Goal: Task Accomplishment & Management: Manage account settings

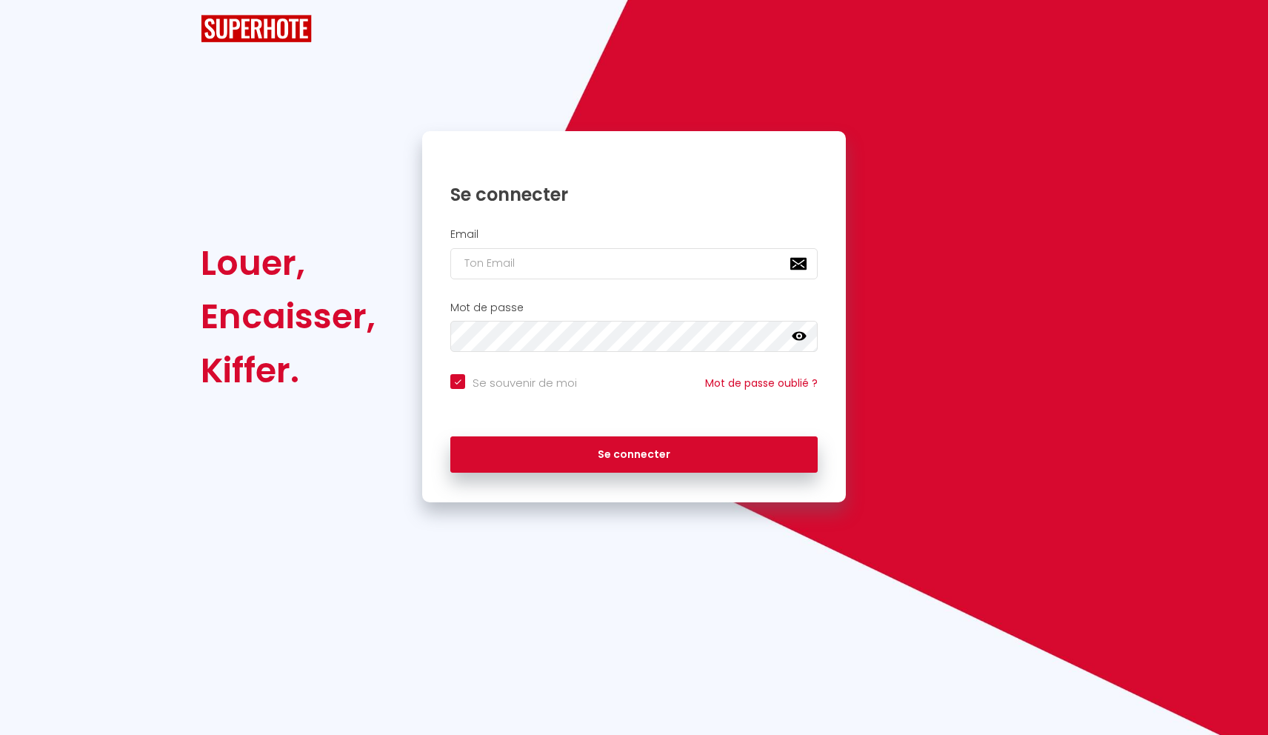
checkbox input "true"
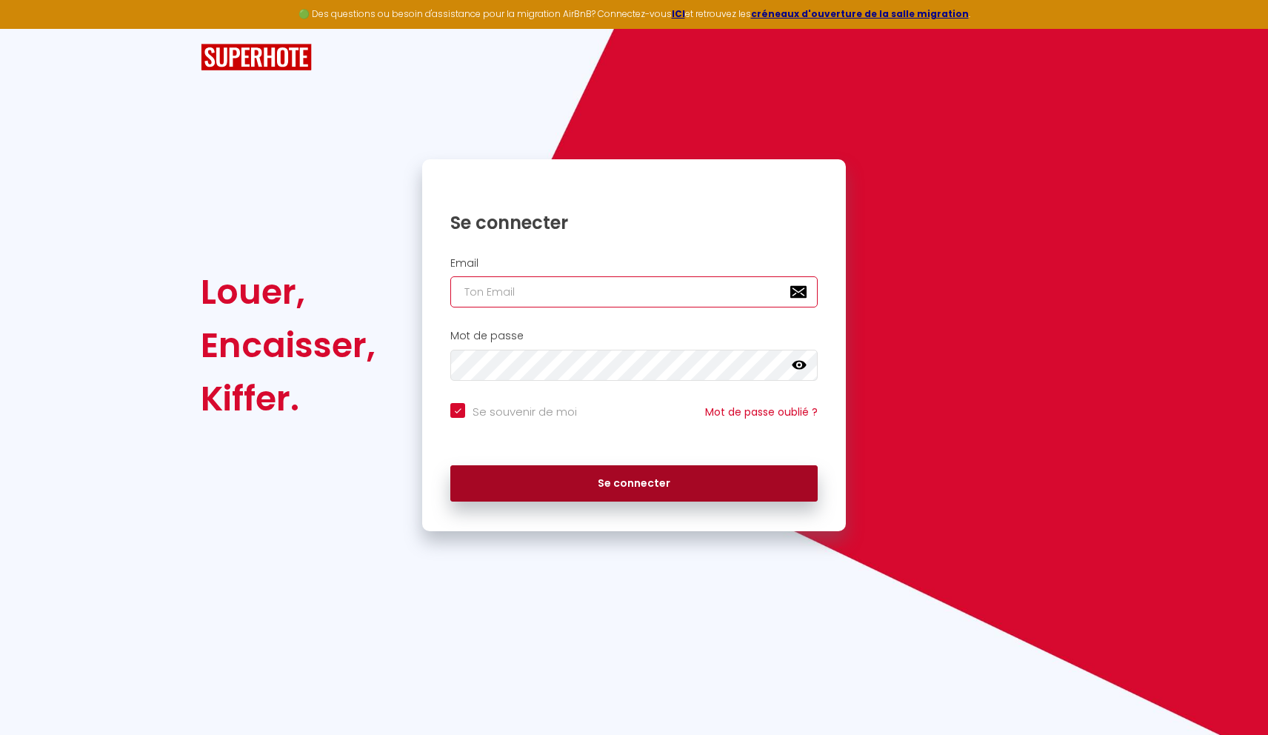
type input "[EMAIL_ADDRESS][DOMAIN_NAME]"
click at [568, 485] on button "Se connecter" at bounding box center [633, 483] width 367 height 37
checkbox input "true"
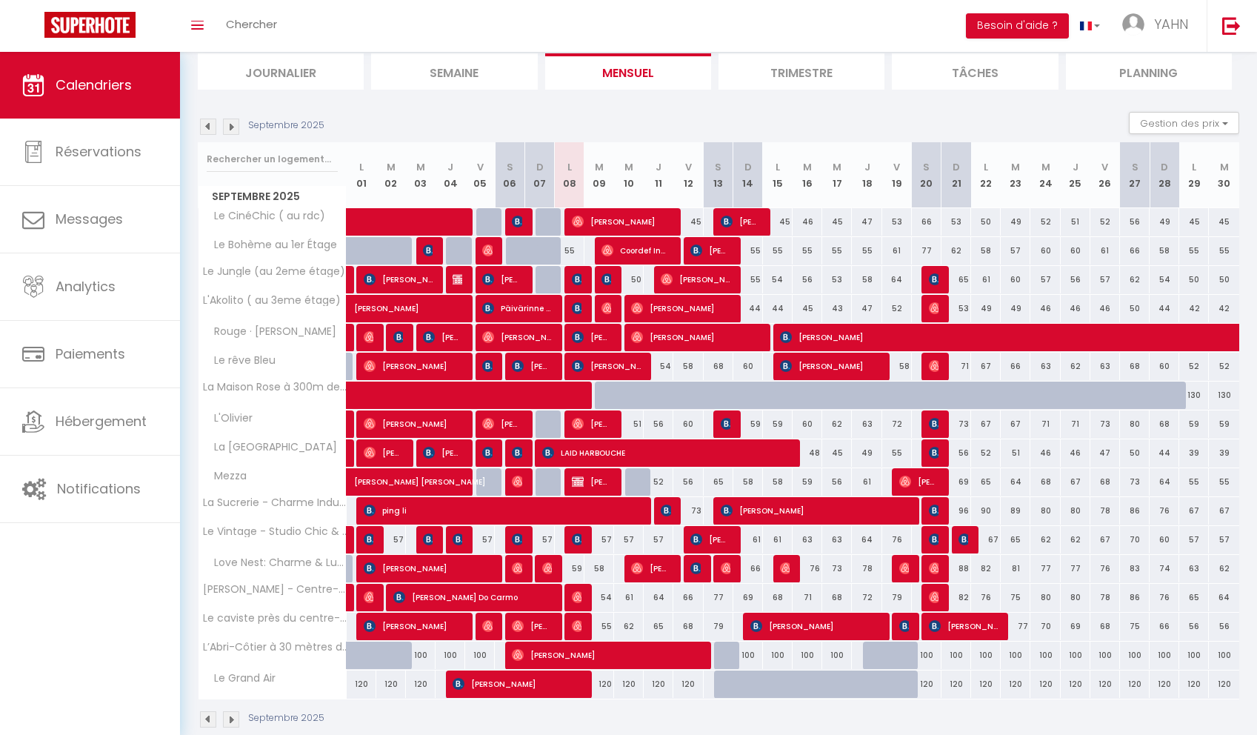
scroll to position [127, 0]
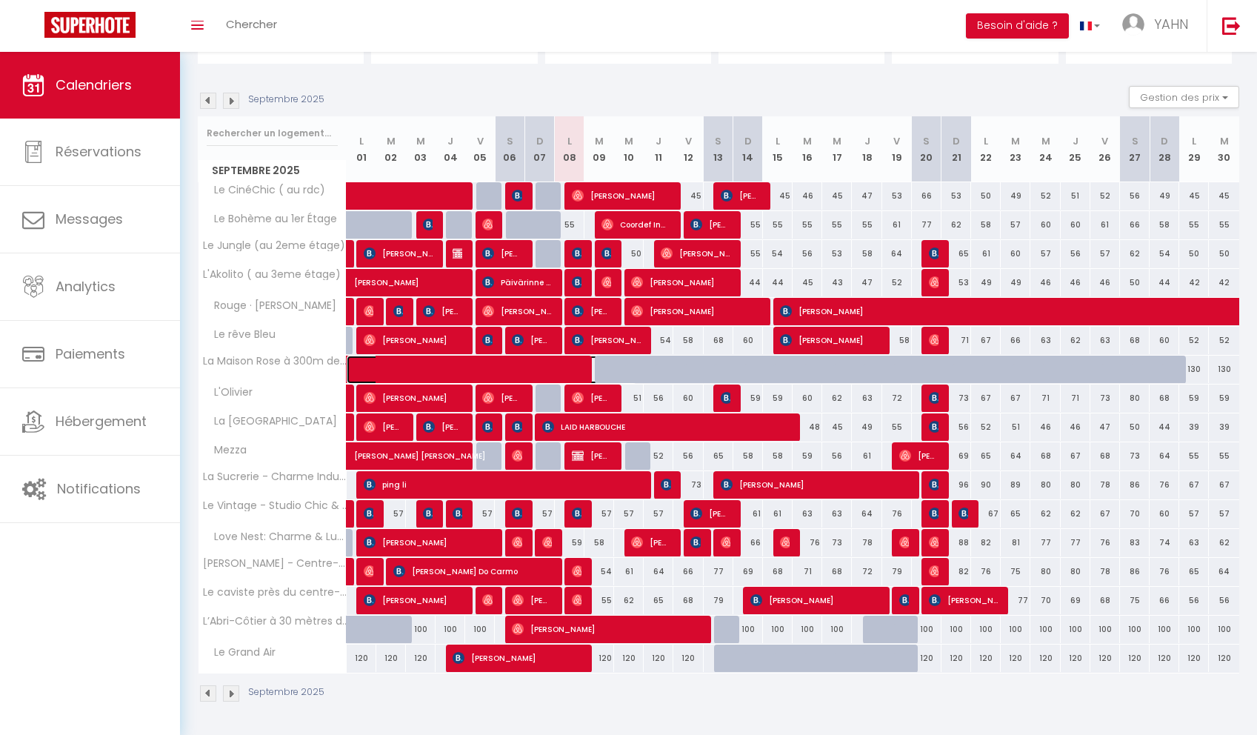
click at [607, 367] on span at bounding box center [500, 369] width 273 height 28
select select "OK"
select select "0"
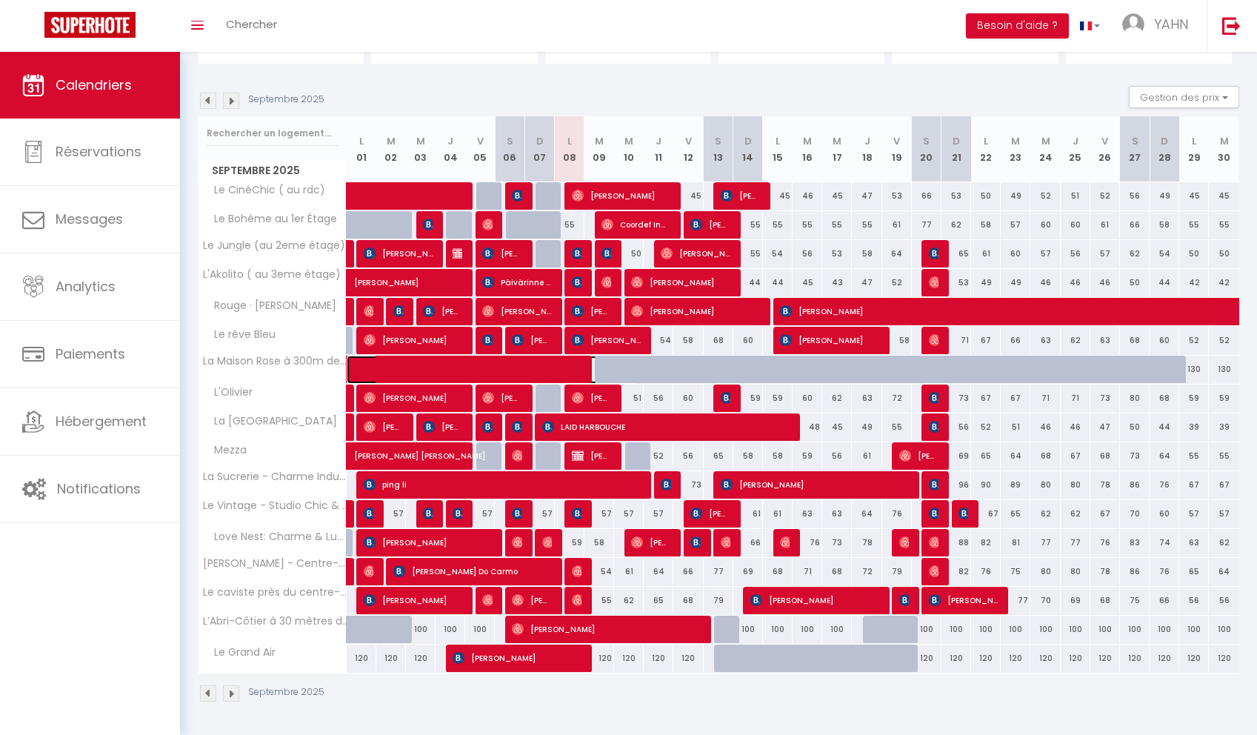
select select "1"
select select
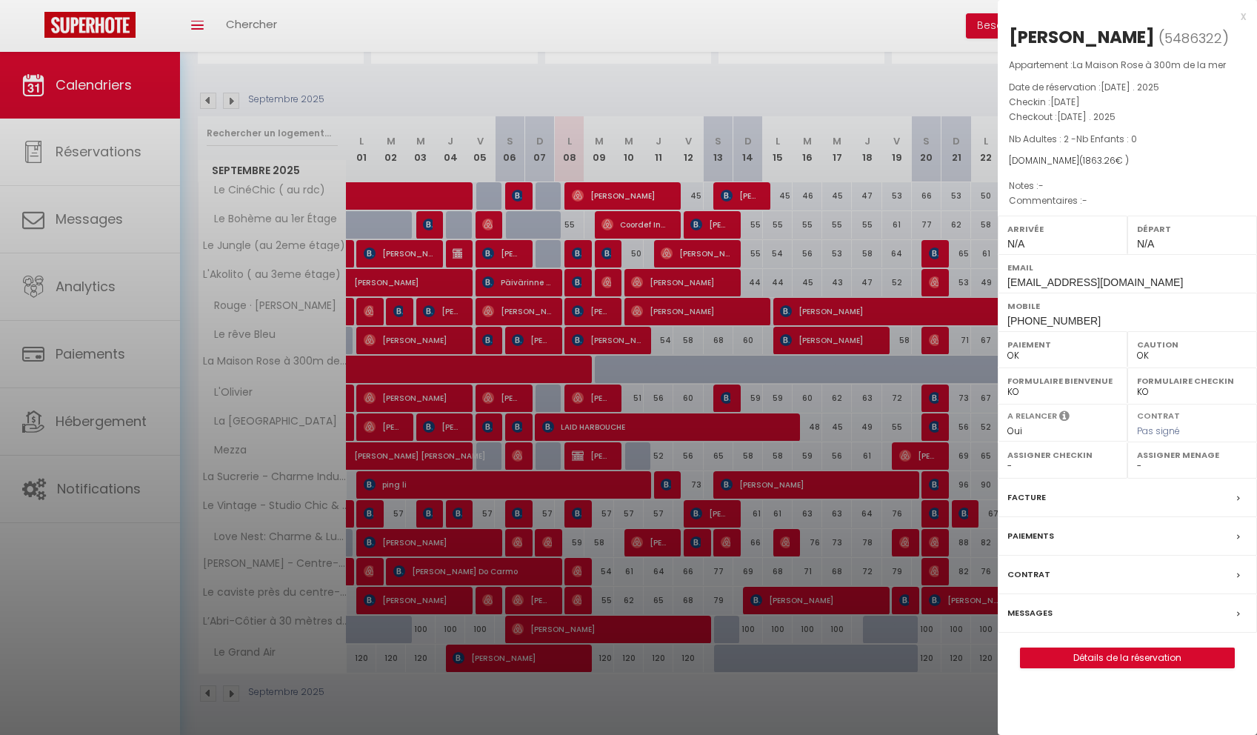
click at [1256, 10] on div "x [PERSON_NAME] ( 5486322 ) Appartement : La Maison Rose à 300m de la mer Date …" at bounding box center [1126, 345] width 259 height 690
click at [737, 398] on div at bounding box center [628, 367] width 1257 height 735
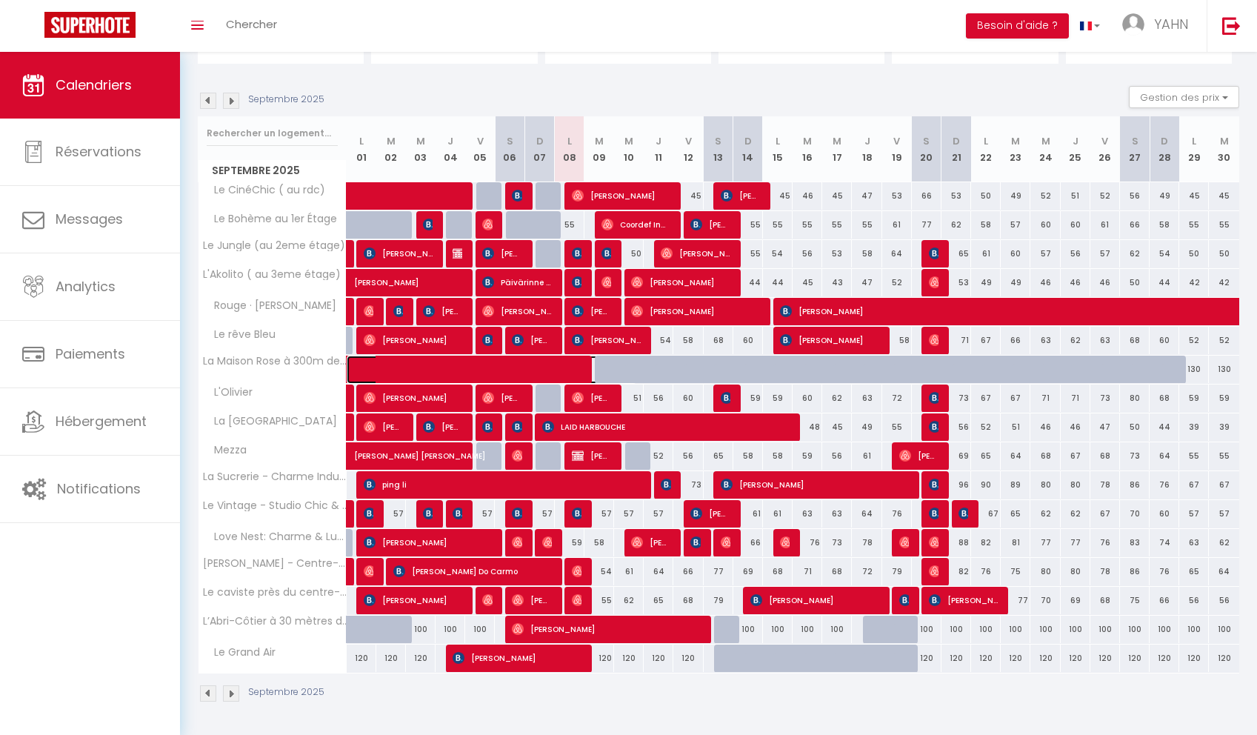
click at [614, 365] on span at bounding box center [500, 369] width 273 height 28
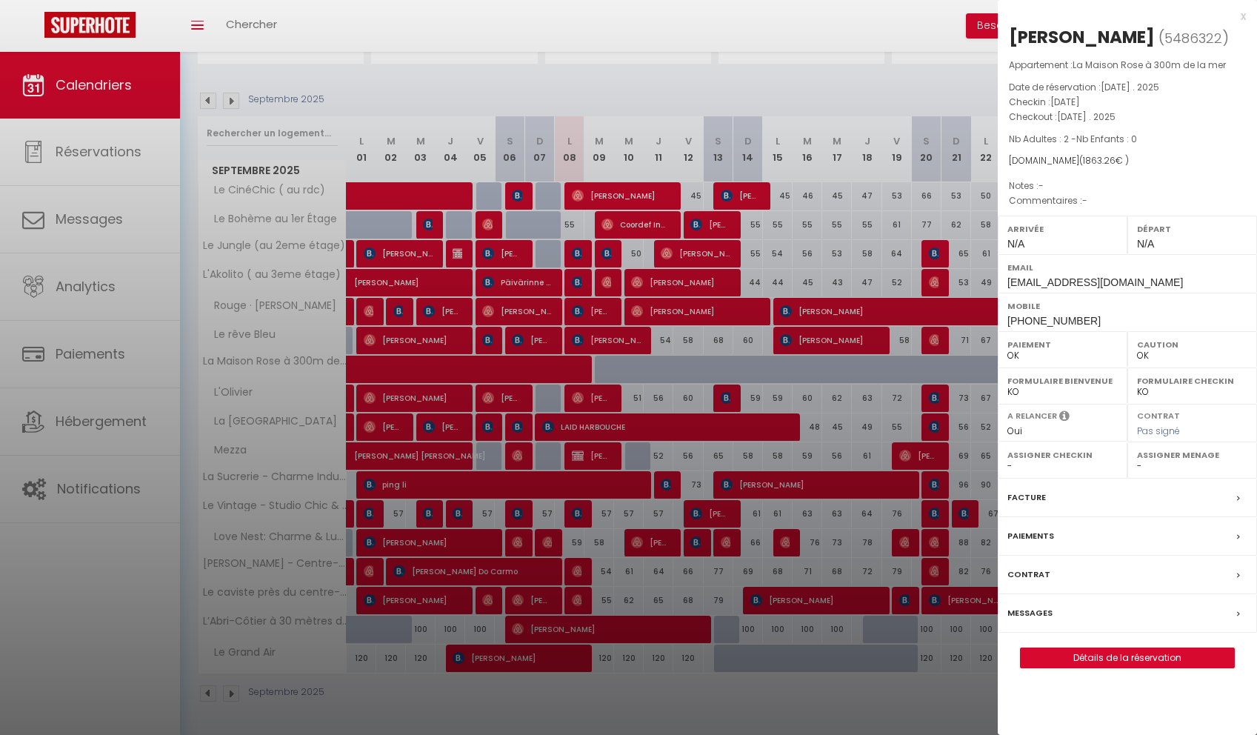
click at [665, 373] on div at bounding box center [628, 367] width 1257 height 735
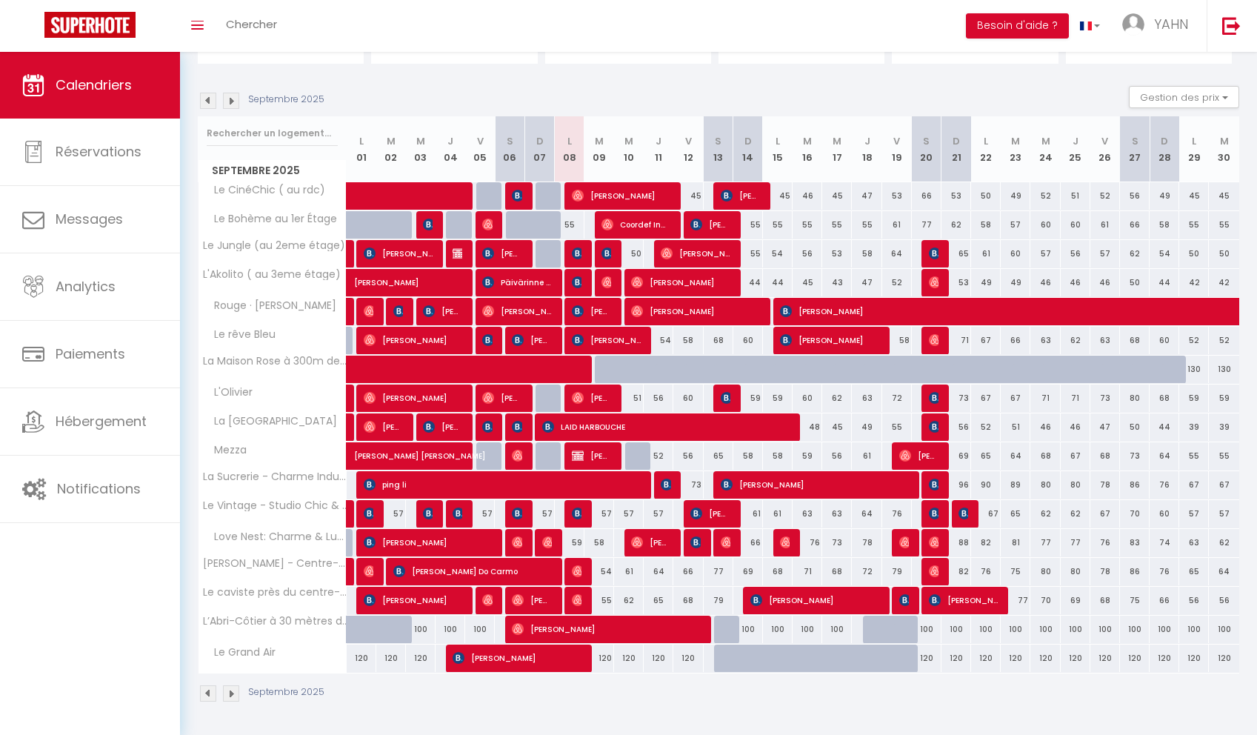
click at [716, 372] on div at bounding box center [729, 378] width 30 height 28
type input "130"
type input "[DATE]"
type input "Dim 14 Septembre 2025"
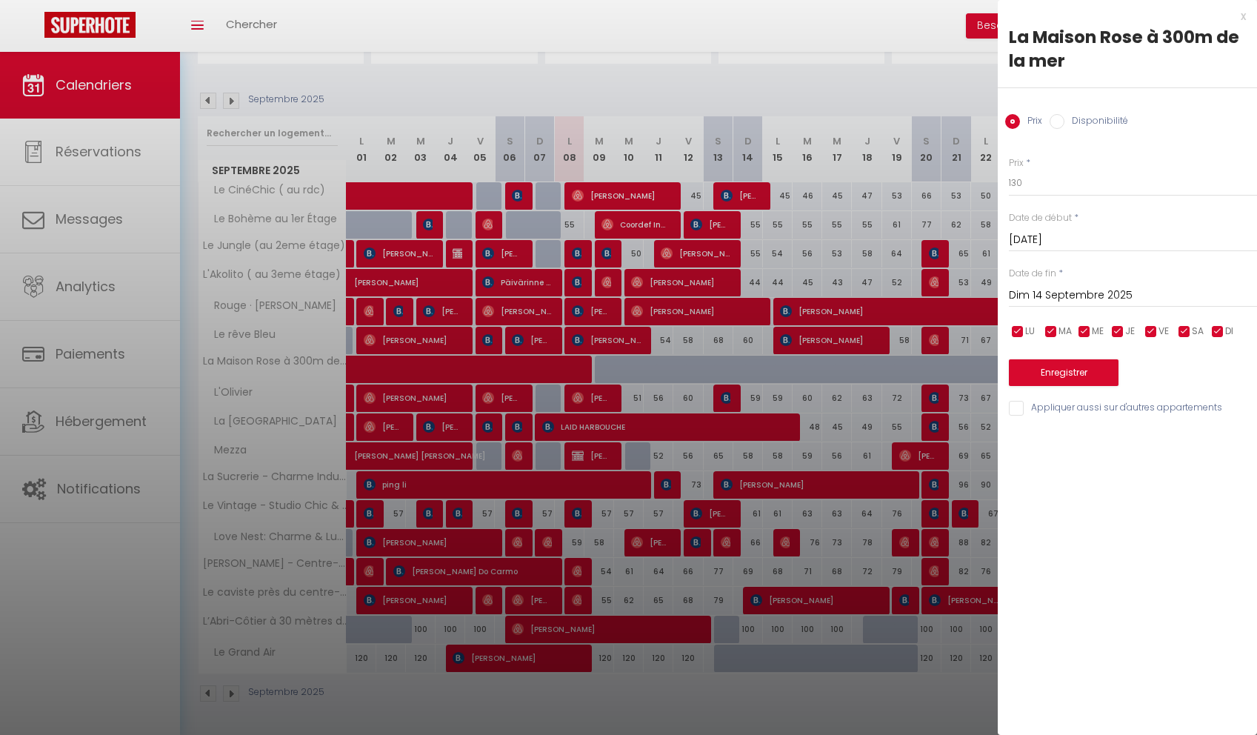
click at [1055, 242] on input "[DATE]" at bounding box center [1133, 239] width 248 height 19
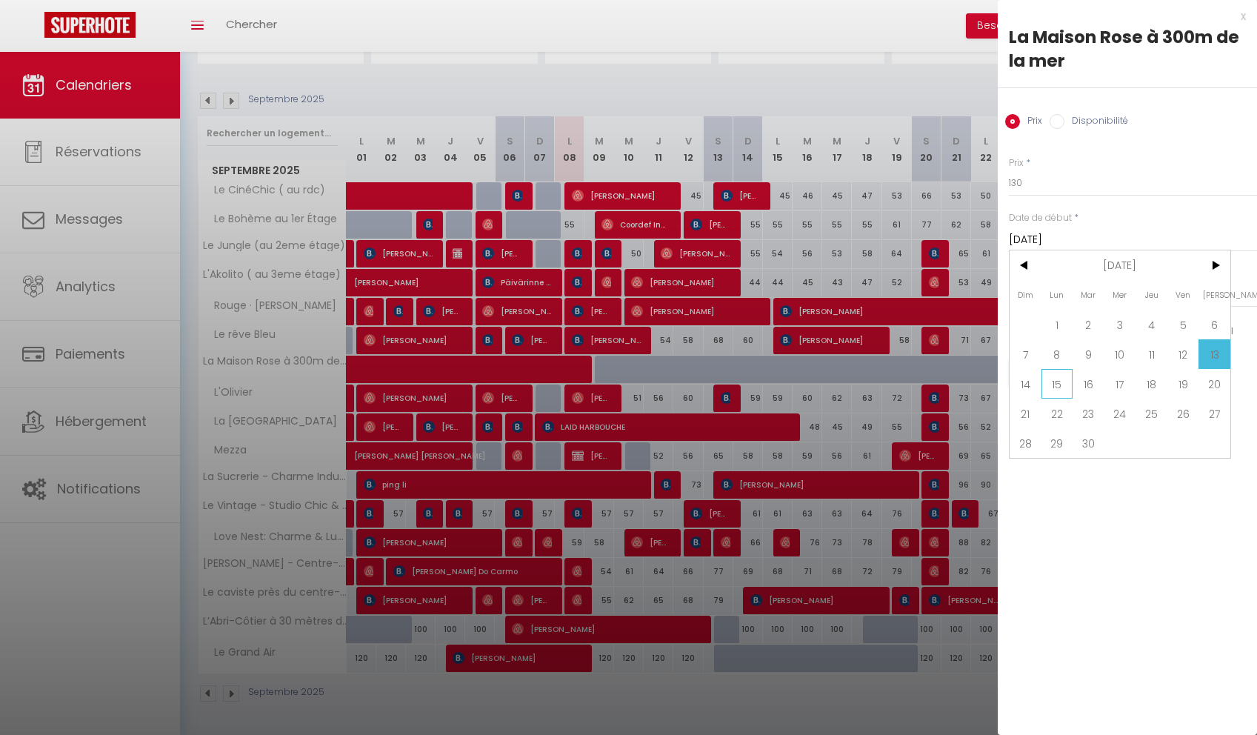
click at [1064, 387] on span "15" at bounding box center [1057, 384] width 32 height 30
type input "Lun 15 Septembre 2025"
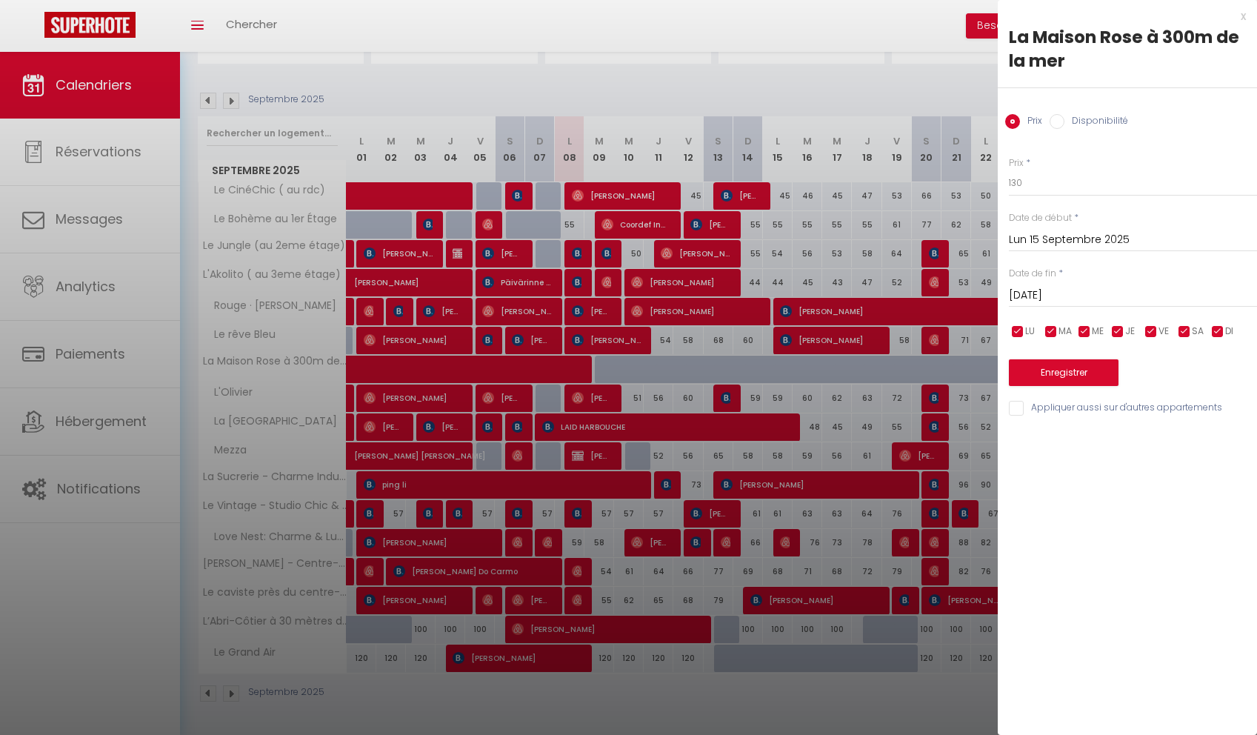
click at [1075, 304] on input "[DATE]" at bounding box center [1133, 295] width 248 height 19
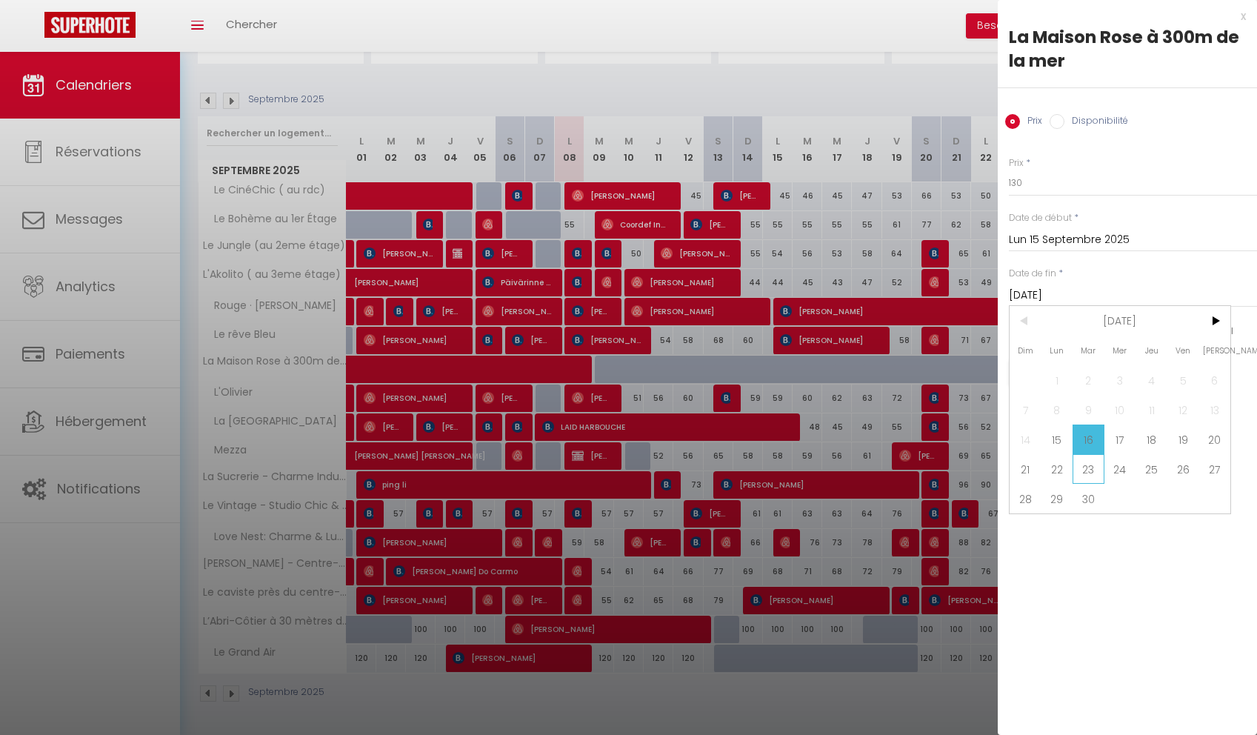
click at [1089, 469] on span "23" at bounding box center [1088, 469] width 32 height 30
type input "[DATE]"
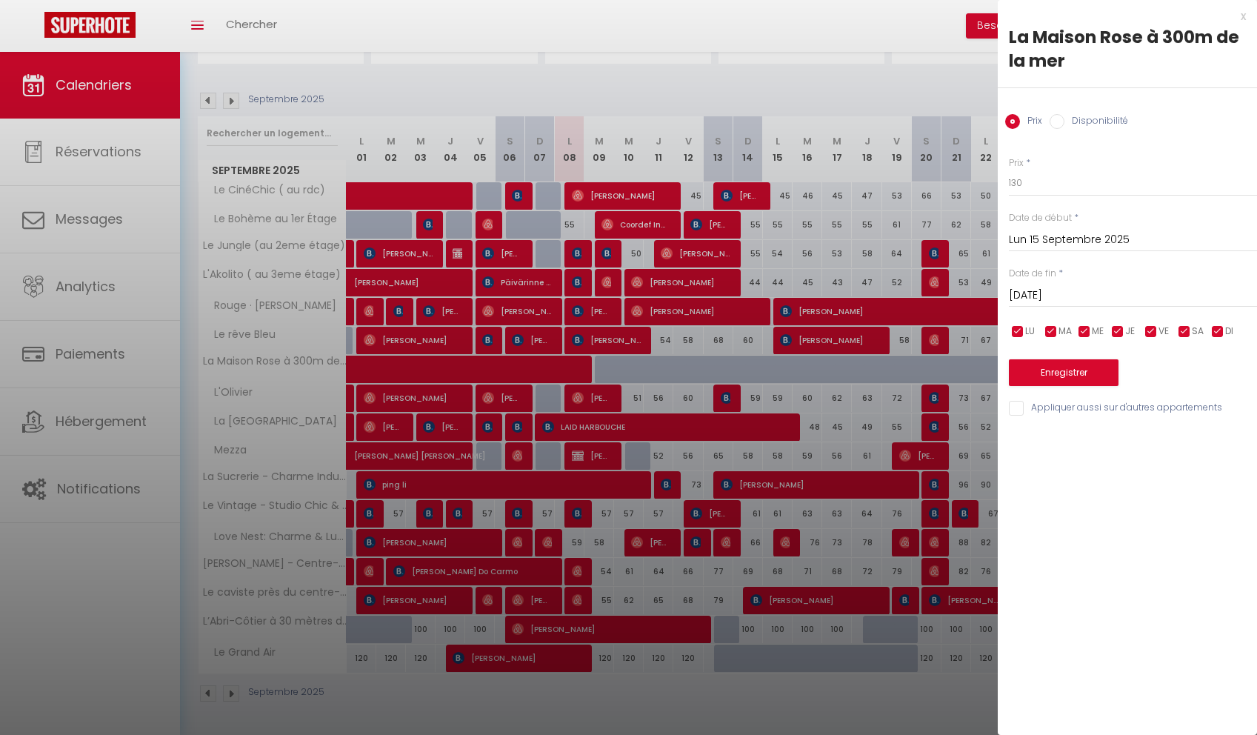
click at [1077, 118] on label "Disponibilité" at bounding box center [1096, 122] width 64 height 16
click at [1064, 118] on input "Disponibilité" at bounding box center [1056, 121] width 15 height 15
radio input "true"
radio input "false"
click at [1052, 187] on select "Disponible Indisponible" at bounding box center [1133, 184] width 248 height 28
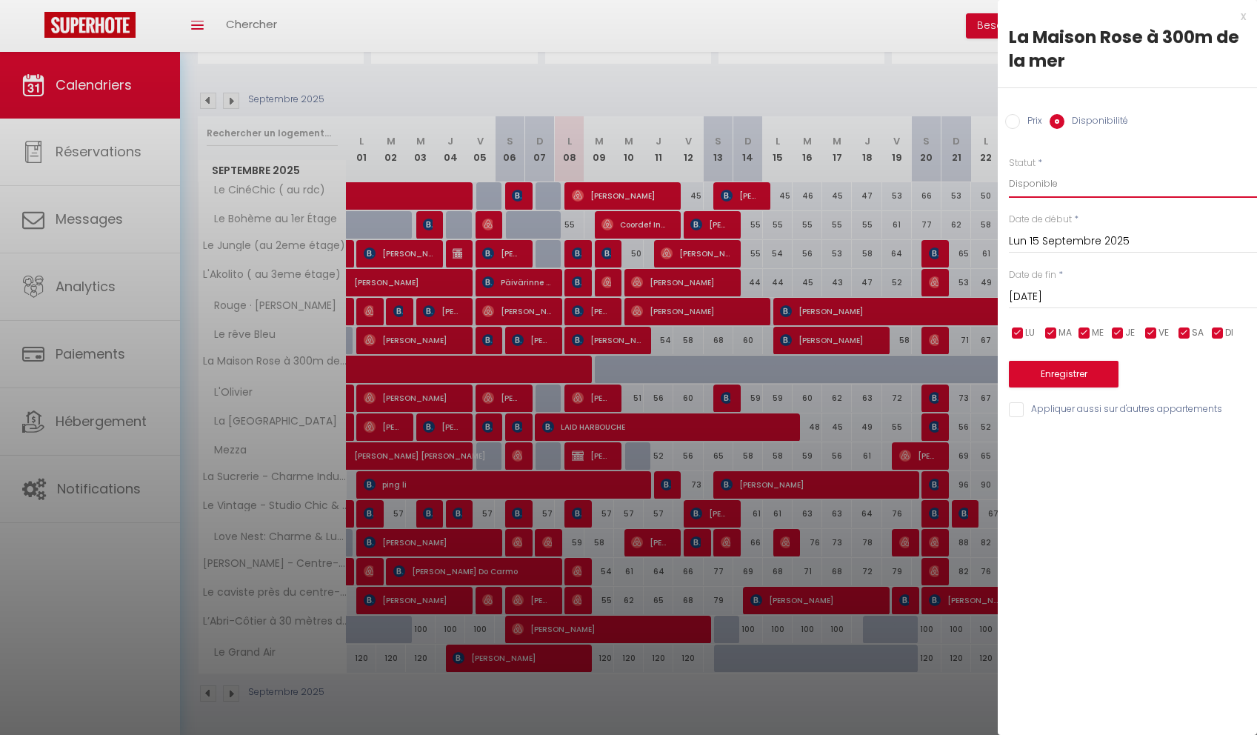
select select "0"
click at [1009, 170] on select "Disponible Indisponible" at bounding box center [1133, 184] width 248 height 28
click at [1060, 374] on button "Enregistrer" at bounding box center [1064, 374] width 110 height 27
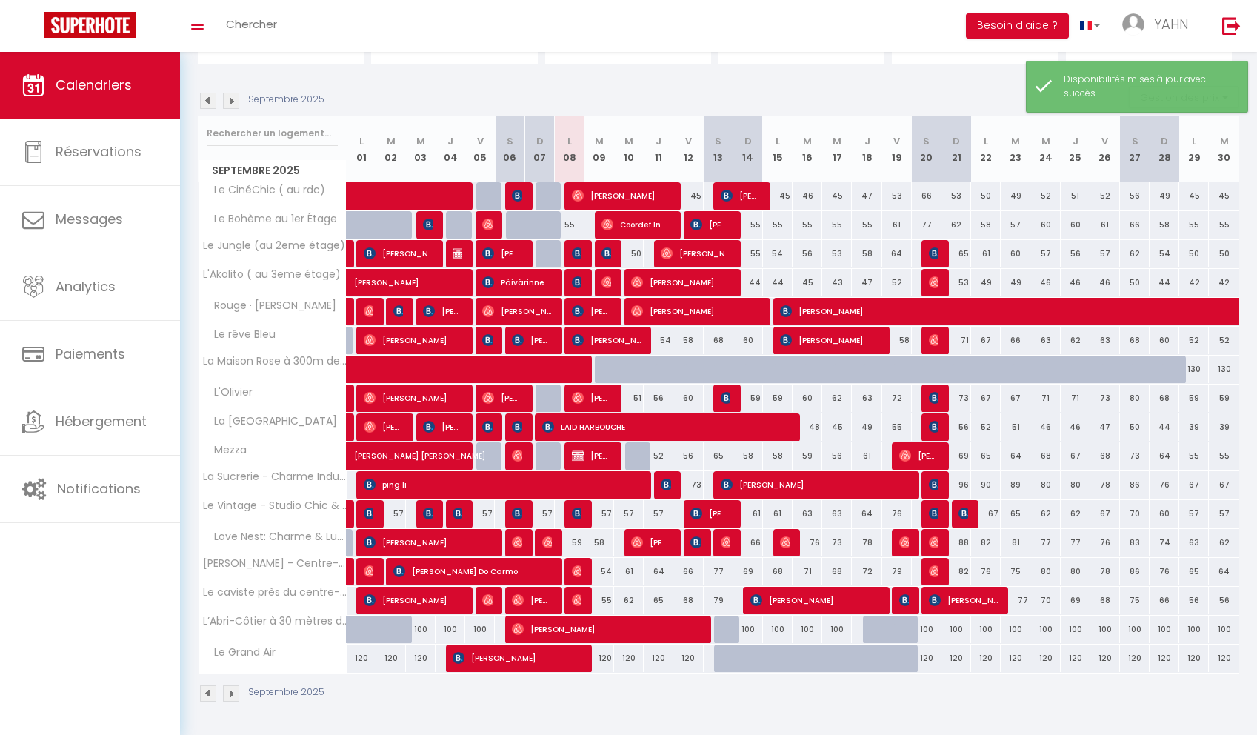
click at [230, 689] on img at bounding box center [231, 693] width 16 height 16
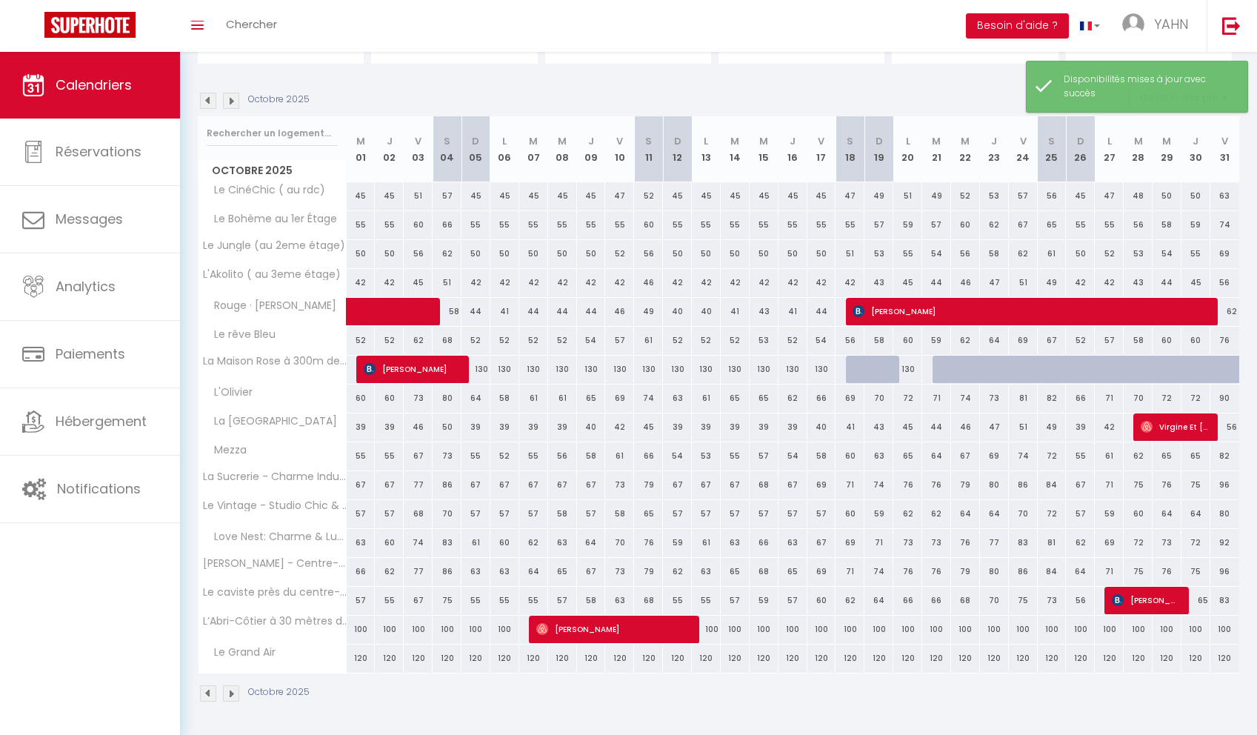
click at [230, 689] on img at bounding box center [231, 693] width 16 height 16
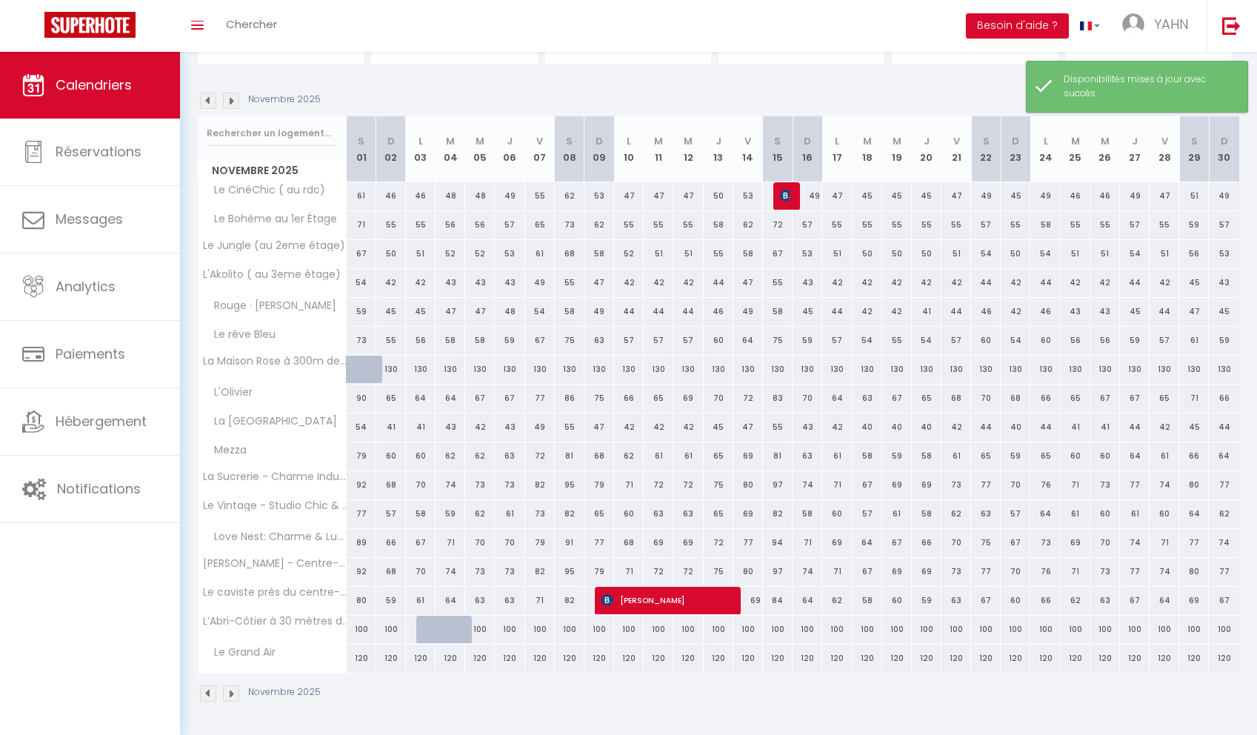
click at [230, 689] on img at bounding box center [231, 693] width 16 height 16
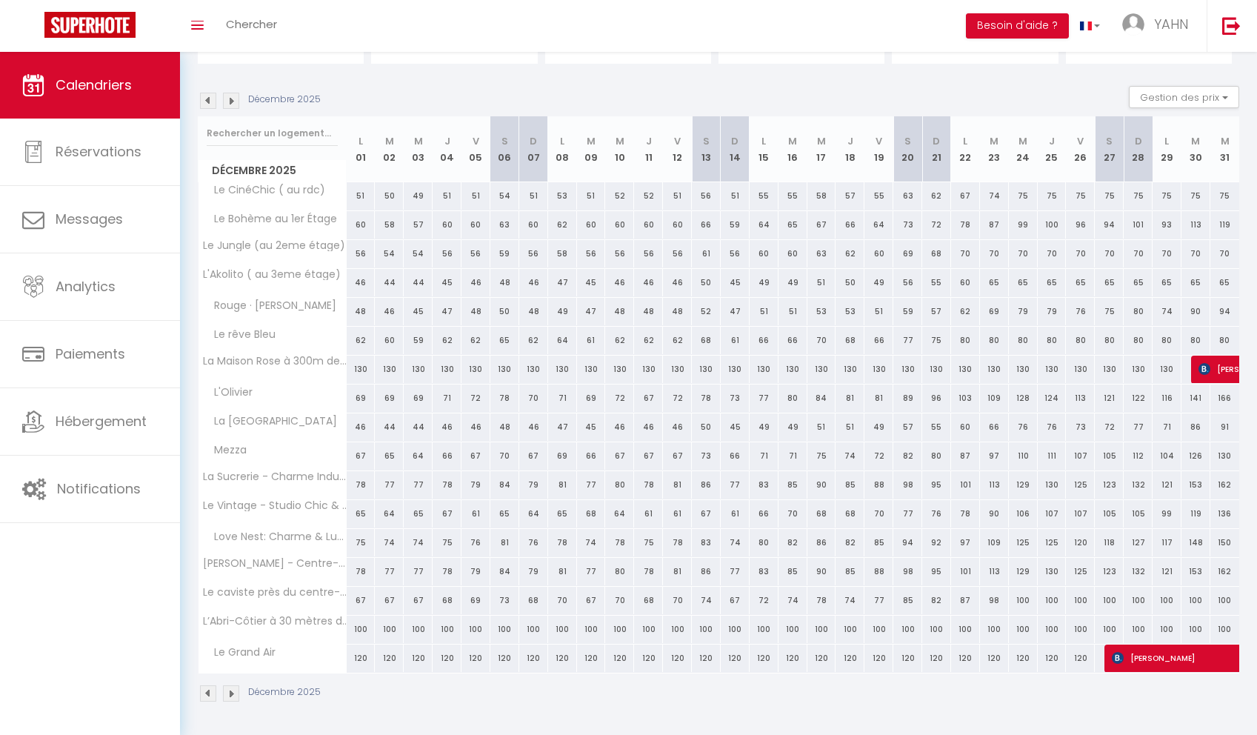
click at [360, 374] on div "130" at bounding box center [361, 368] width 29 height 27
select select "1"
type input "Lun 01 Décembre 2025"
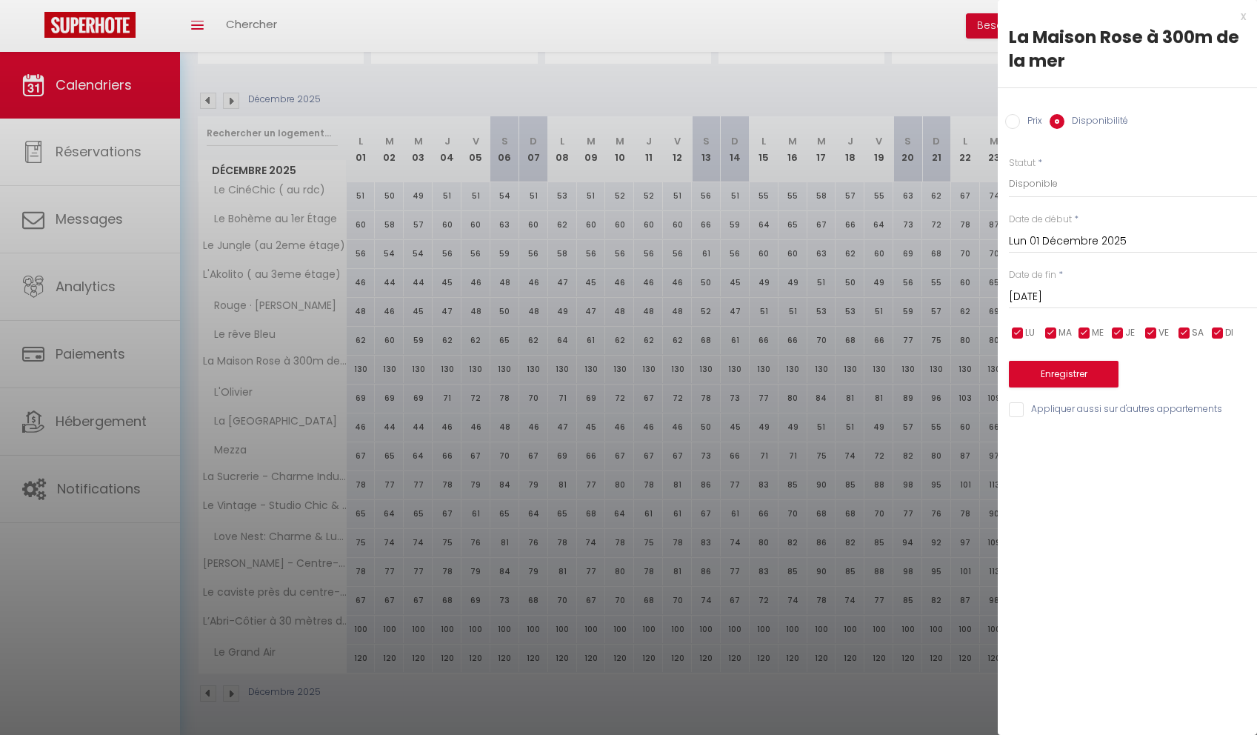
click at [1063, 290] on input "[DATE]" at bounding box center [1133, 296] width 248 height 19
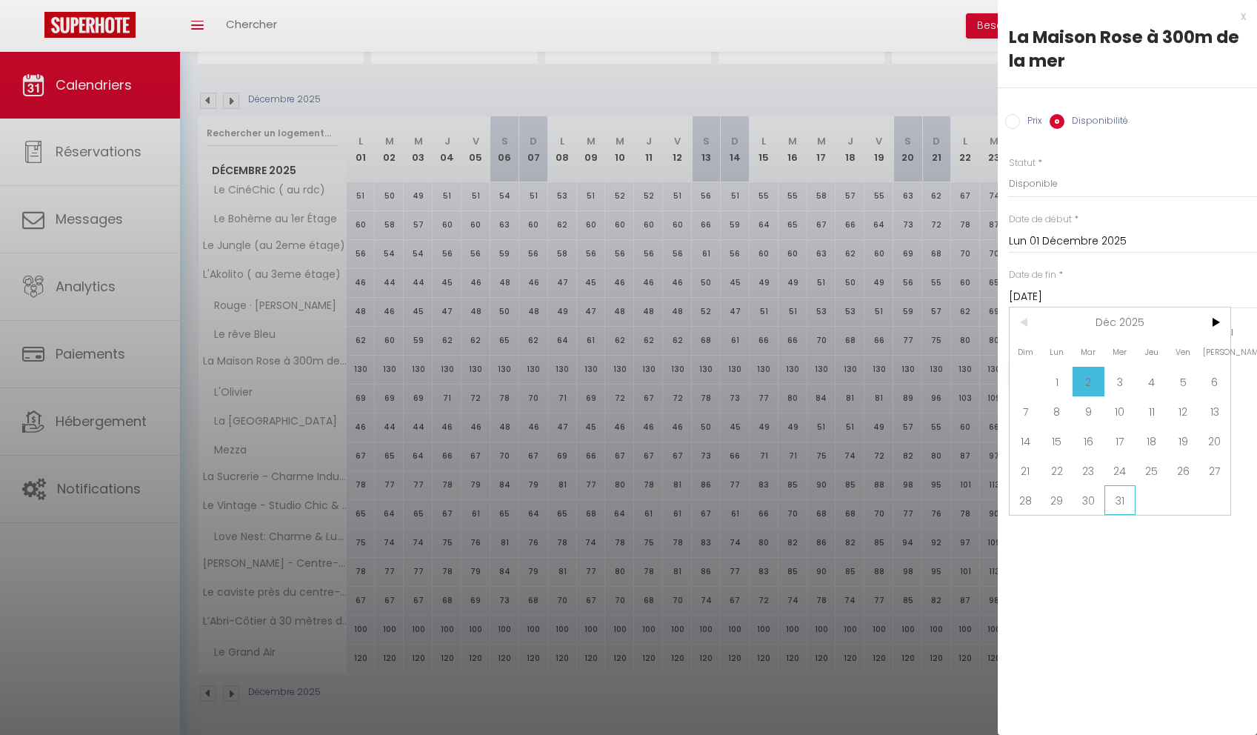
click at [1122, 503] on span "31" at bounding box center [1120, 500] width 32 height 30
type input "Mer 31 Décembre 2025"
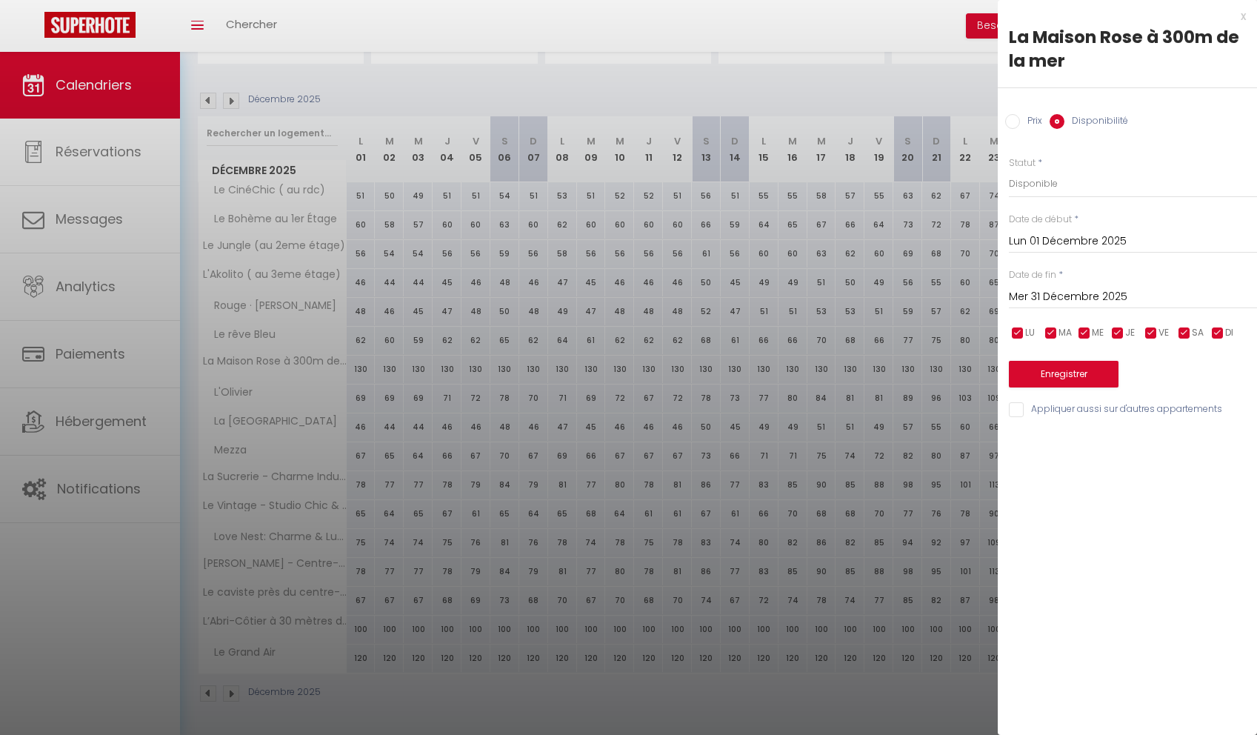
click at [1017, 126] on input "Prix" at bounding box center [1012, 121] width 15 height 15
radio input "true"
radio input "false"
click at [1000, 185] on div "Prix * 130 Statut * Disponible Indisponible Date de début * [DATE] < [DATE] > D…" at bounding box center [1126, 278] width 259 height 280
type input "150"
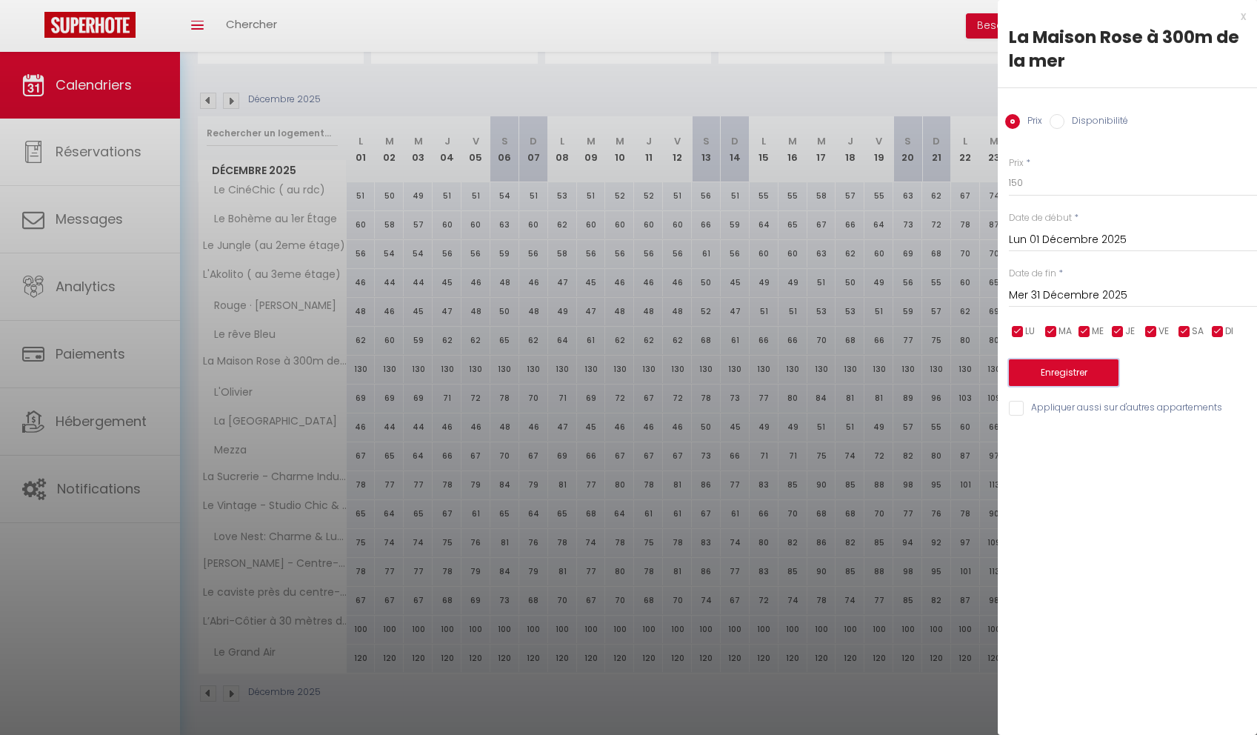
click at [1036, 371] on button "Enregistrer" at bounding box center [1064, 372] width 110 height 27
